Goal: Find specific page/section: Find specific page/section

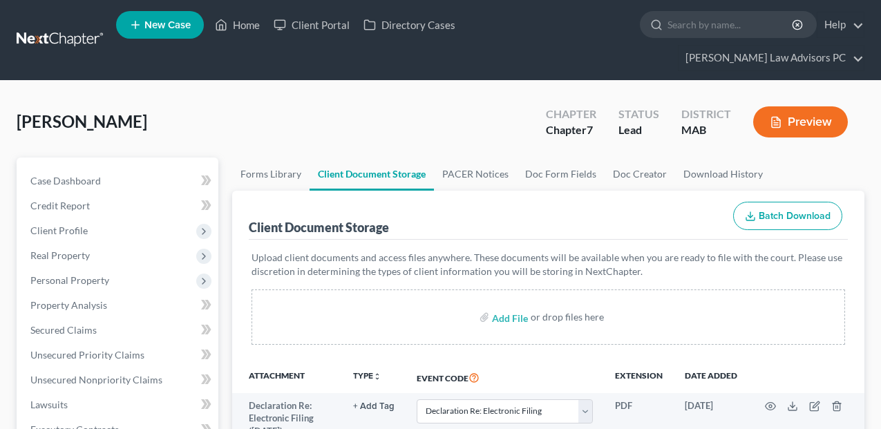
select select "5"
select select "0"
select select "7"
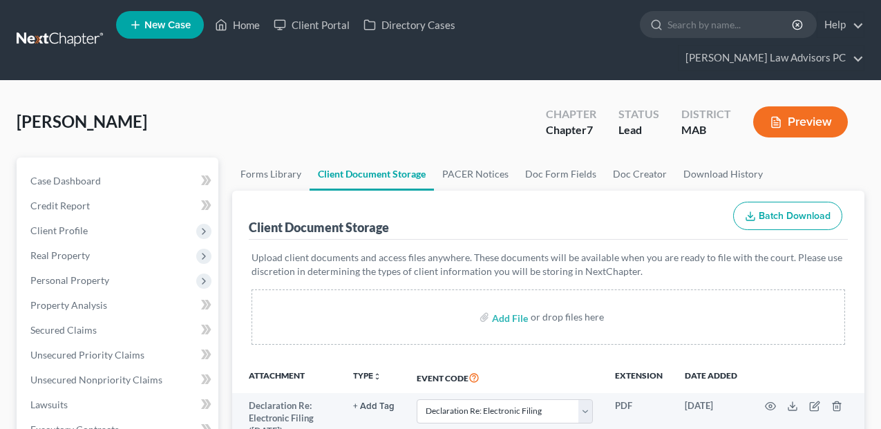
select select "7"
select select "5"
select select "7"
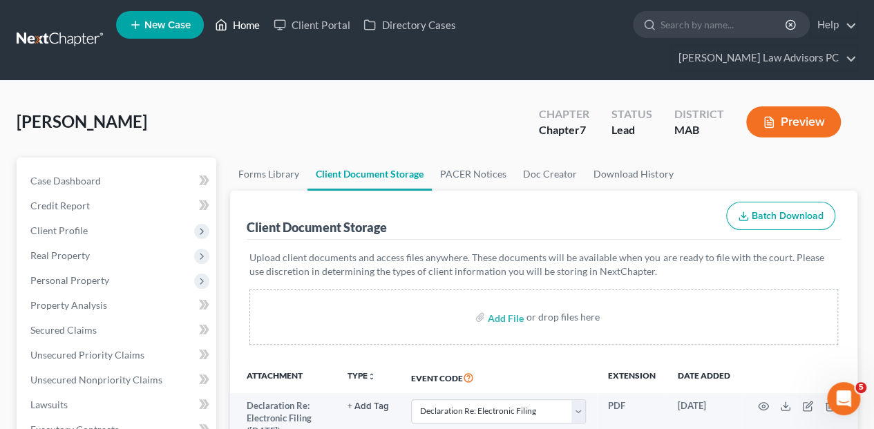
click at [222, 26] on icon at bounding box center [221, 25] width 12 height 17
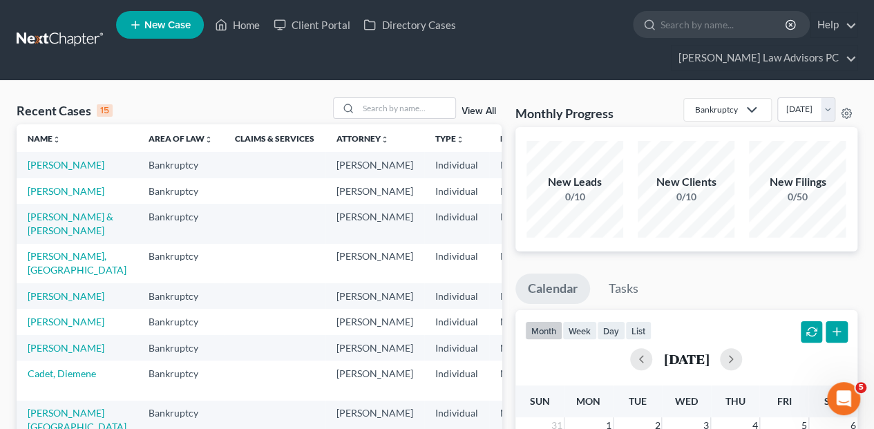
click at [45, 185] on td "[PERSON_NAME]" at bounding box center [77, 191] width 121 height 26
click at [39, 185] on link "[PERSON_NAME]" at bounding box center [66, 191] width 77 height 12
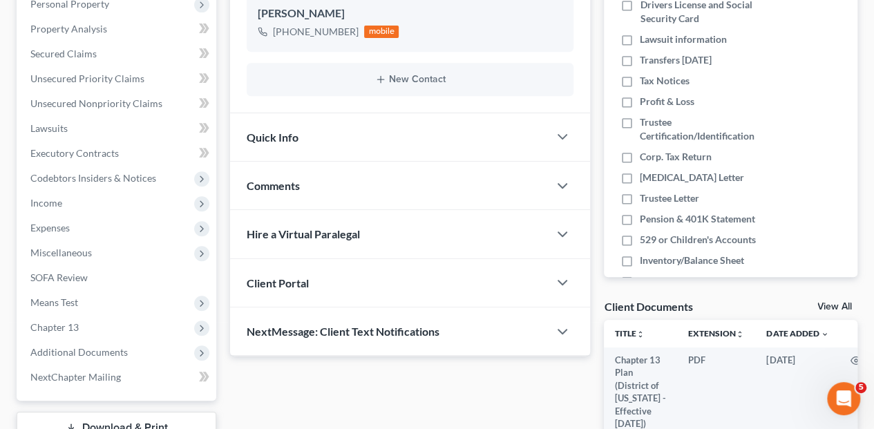
scroll to position [460, 0]
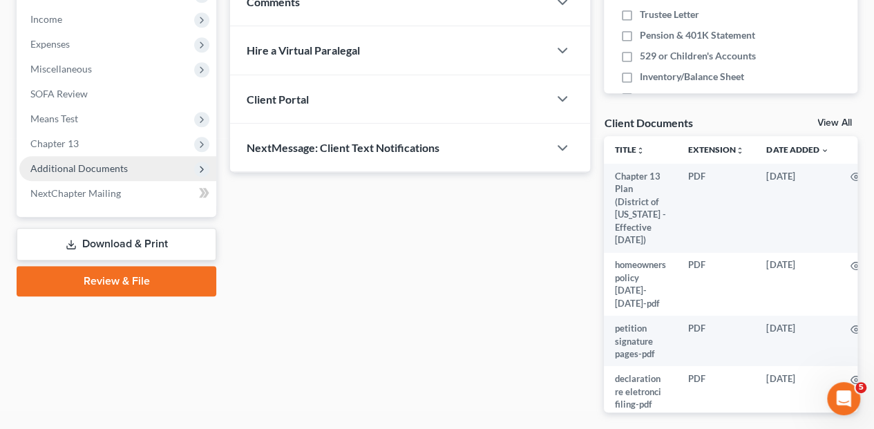
click at [82, 162] on span "Additional Documents" at bounding box center [78, 168] width 97 height 12
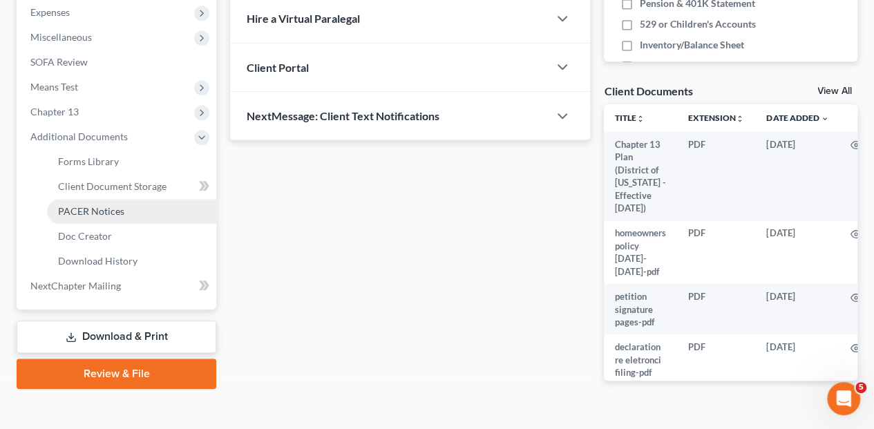
click at [93, 205] on span "PACER Notices" at bounding box center [91, 211] width 66 height 12
